Goal: Task Accomplishment & Management: Manage account settings

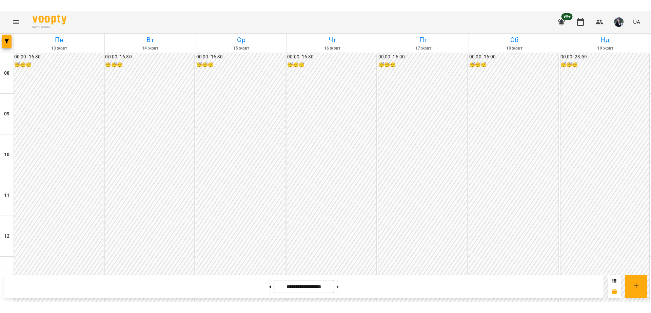
scroll to position [329, 0]
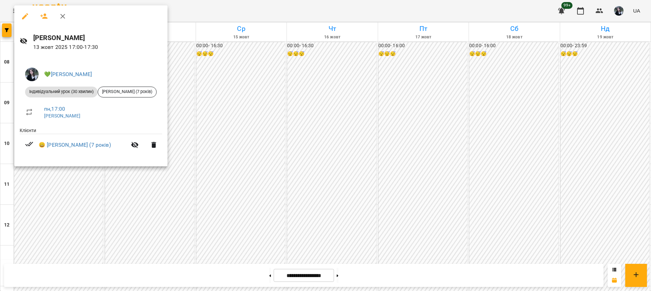
click at [96, 178] on div at bounding box center [325, 145] width 651 height 291
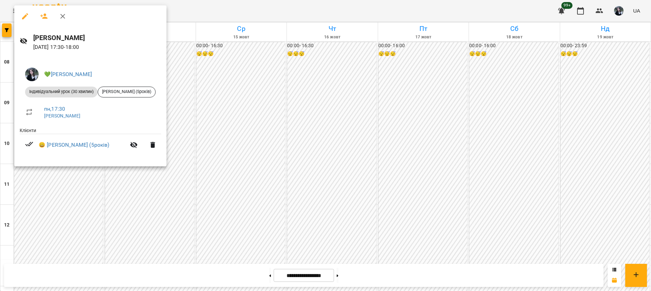
click at [118, 192] on div at bounding box center [325, 145] width 651 height 291
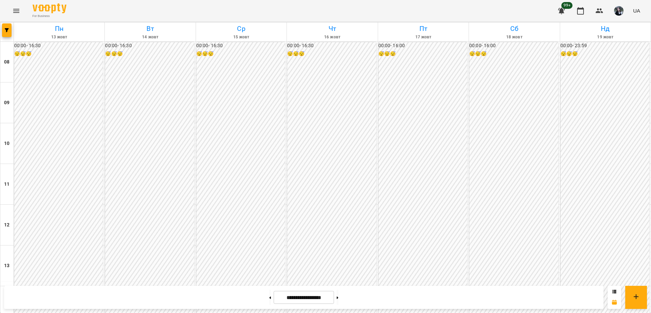
scroll to position [287, 0]
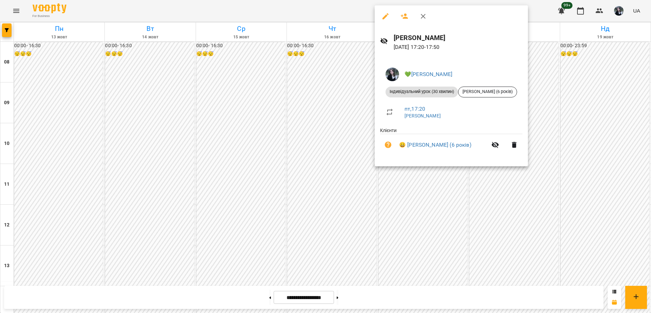
click at [392, 188] on div at bounding box center [325, 156] width 651 height 313
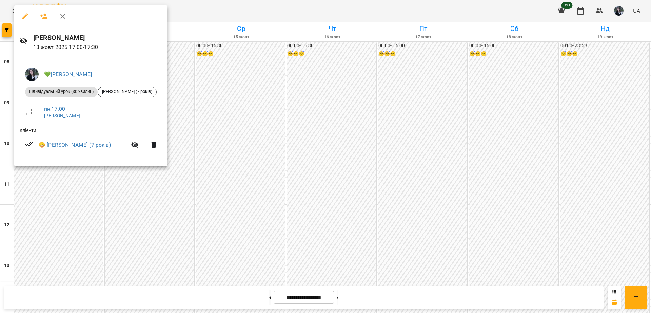
drag, startPoint x: 68, startPoint y: 217, endPoint x: 52, endPoint y: 160, distance: 59.0
click at [66, 207] on div at bounding box center [325, 156] width 651 height 313
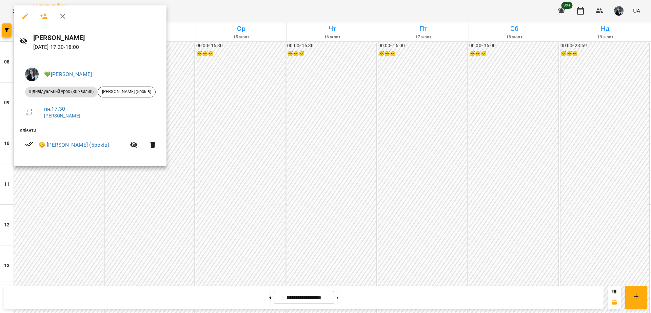
drag, startPoint x: 65, startPoint y: 205, endPoint x: 108, endPoint y: 303, distance: 106.9
click at [65, 205] on div at bounding box center [325, 156] width 651 height 313
